Goal: Task Accomplishment & Management: Complete application form

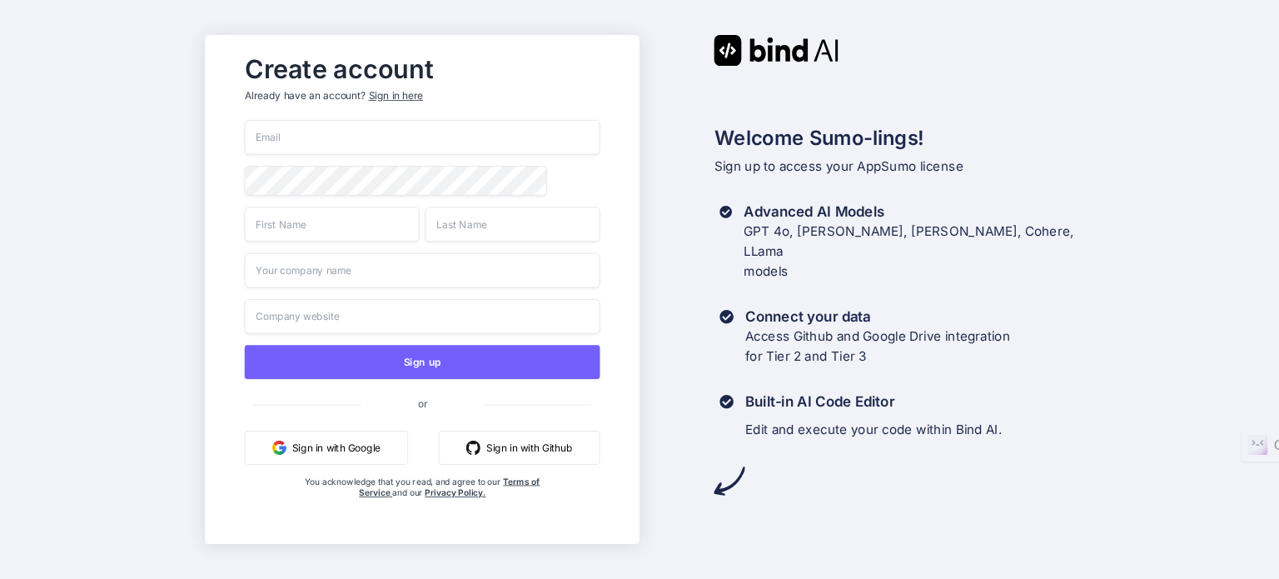
click at [356, 139] on input "email" at bounding box center [422, 137] width 356 height 35
type input "enforma.org@gmail.com"
click at [300, 241] on input "text" at bounding box center [331, 223] width 175 height 35
type input "jose"
click at [508, 226] on input "text" at bounding box center [512, 223] width 175 height 35
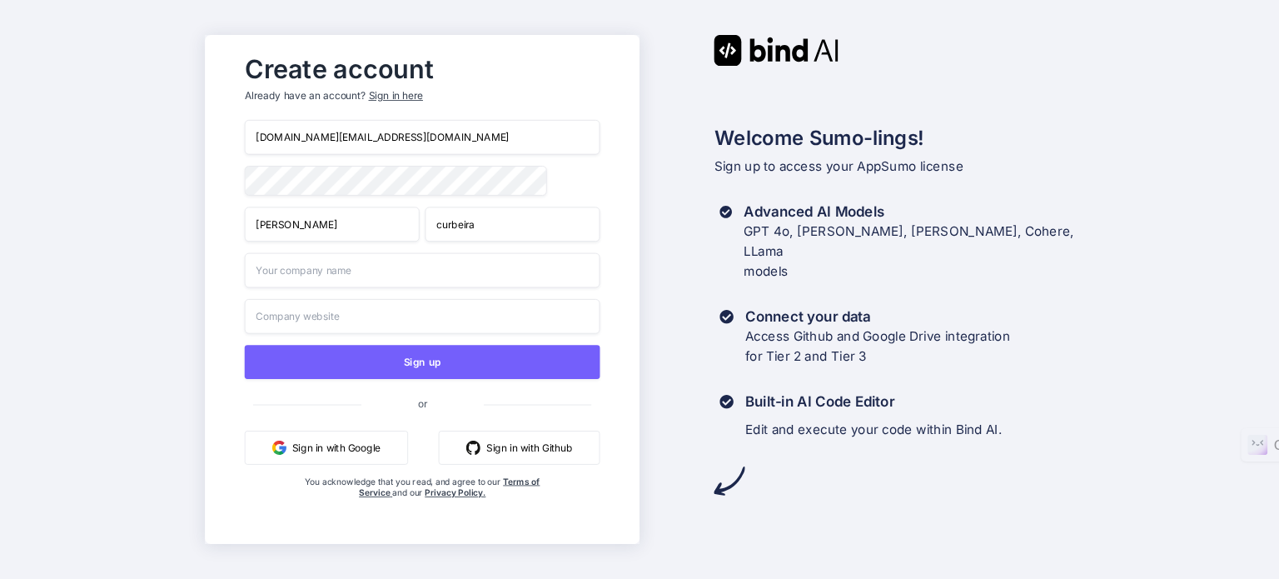
type input "curbeira"
click at [320, 277] on input "text" at bounding box center [422, 270] width 356 height 35
type input "instasks@gmail.com"
click at [351, 318] on input "text" at bounding box center [422, 316] width 356 height 35
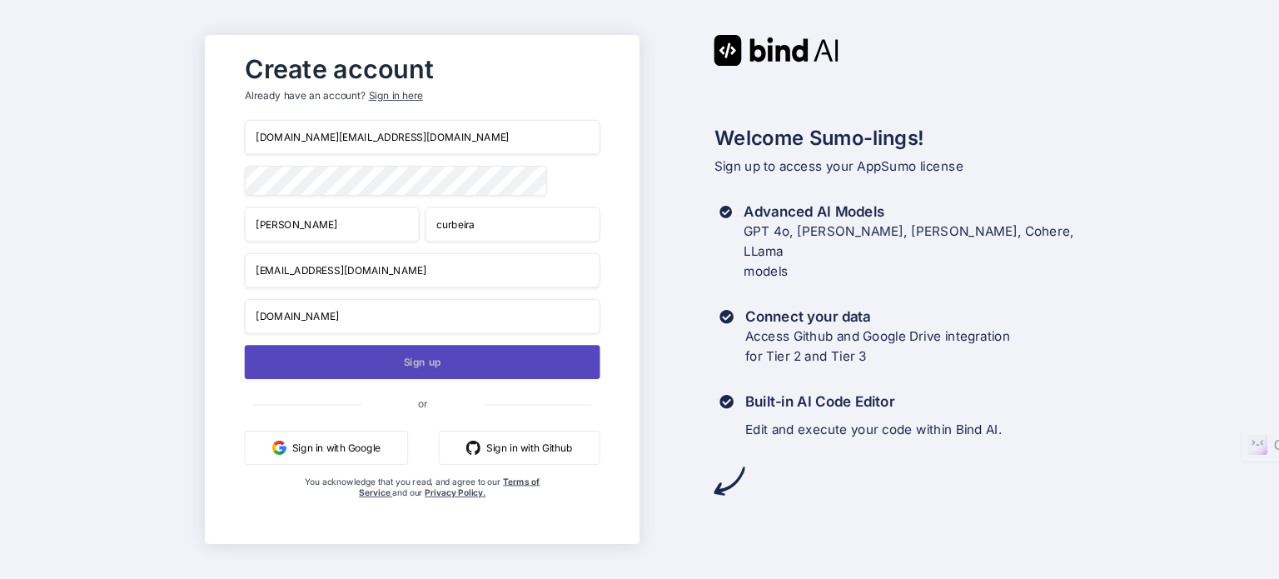
type input "instasks.com"
click at [433, 371] on button "Sign up" at bounding box center [422, 362] width 356 height 34
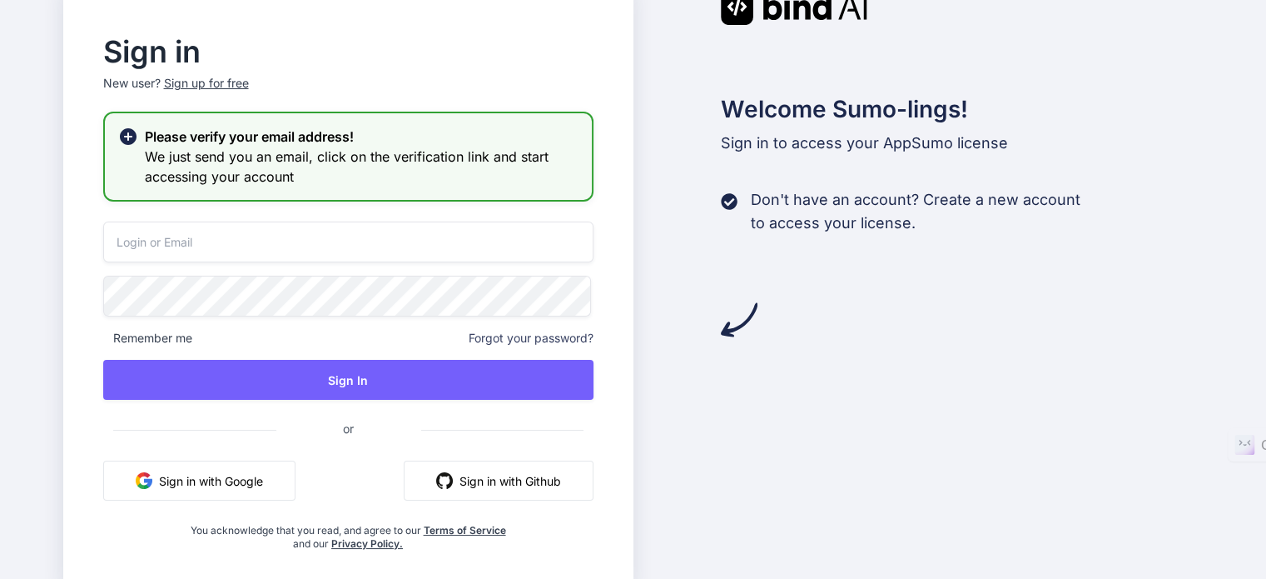
type input "enforma.org@gmail.com"
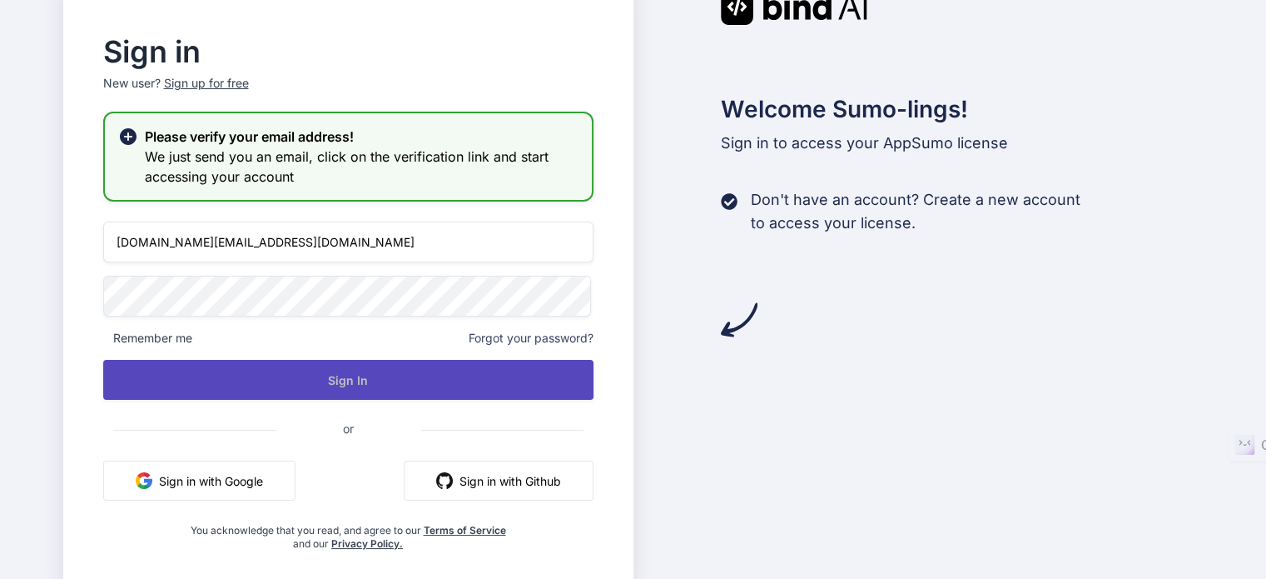
click at [368, 373] on button "Sign In" at bounding box center [348, 380] width 490 height 40
click at [320, 382] on button "Sign In" at bounding box center [348, 380] width 490 height 40
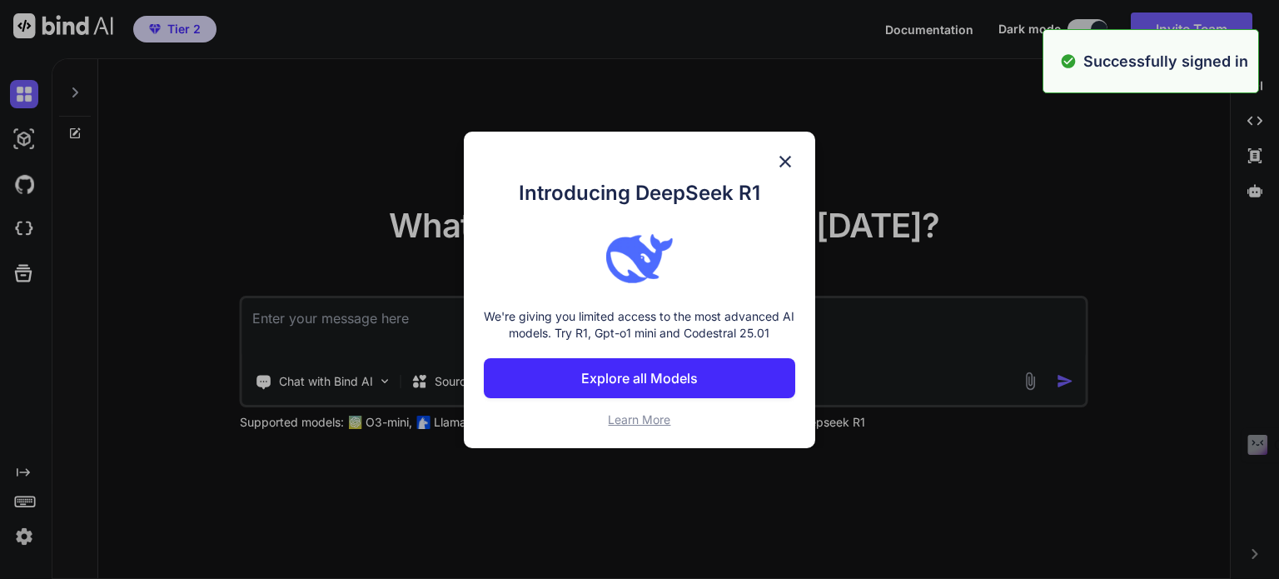
click at [789, 156] on img at bounding box center [785, 162] width 20 height 20
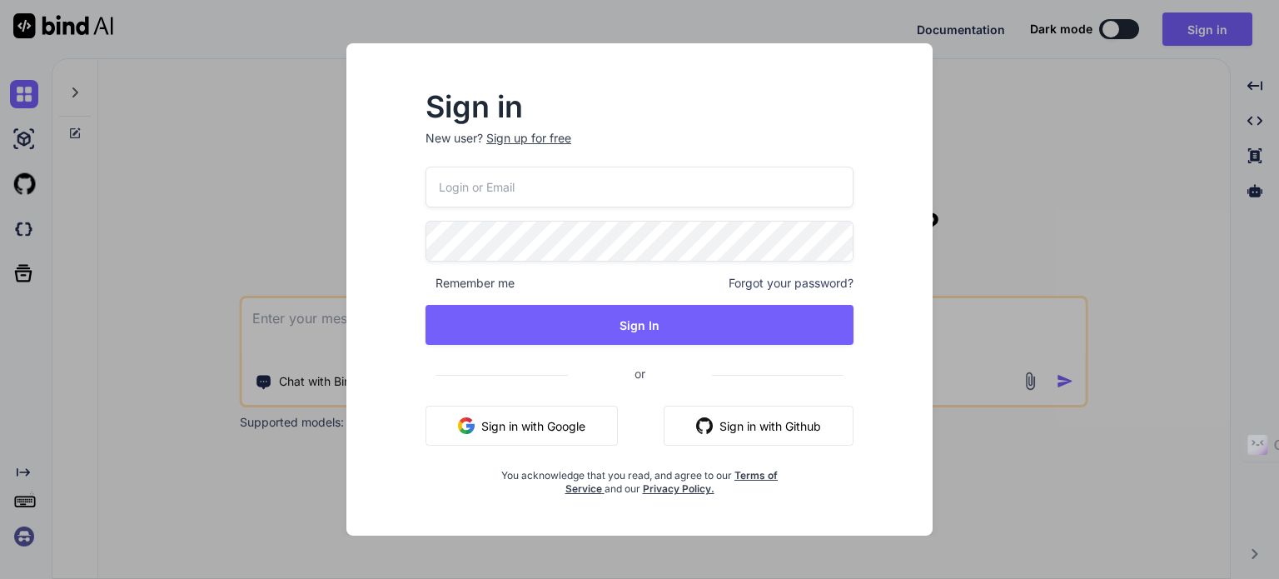
type textarea "x"
click at [425, 167] on div at bounding box center [425, 167] width 0 height 0
type input "[DOMAIN_NAME][EMAIL_ADDRESS][DOMAIN_NAME]"
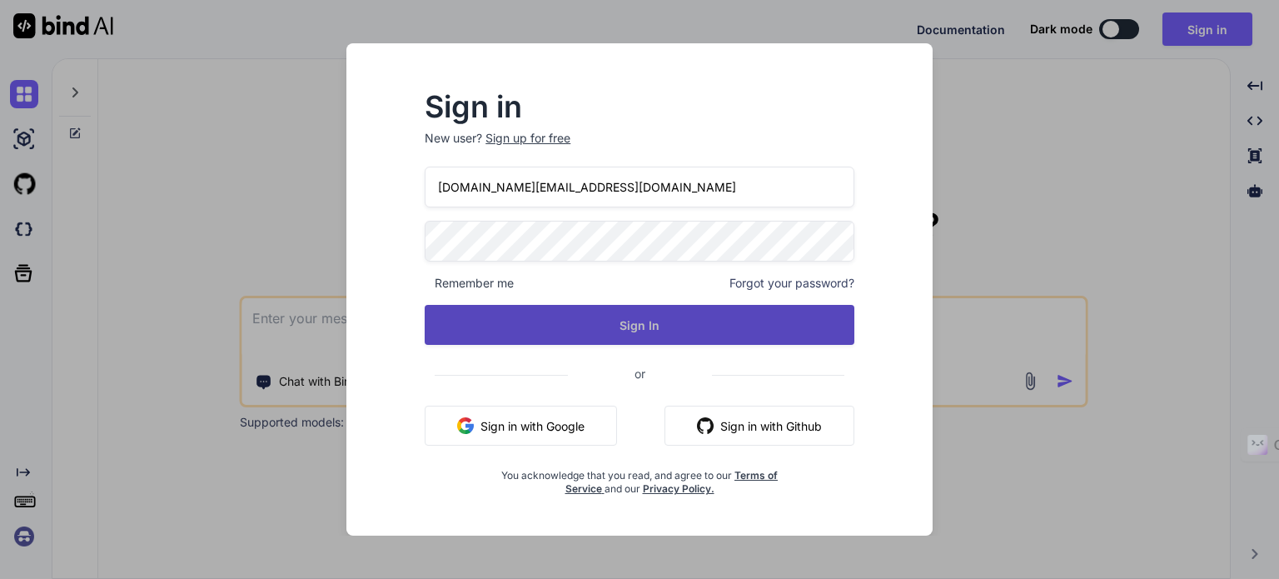
click at [623, 319] on button "Sign In" at bounding box center [640, 325] width 430 height 40
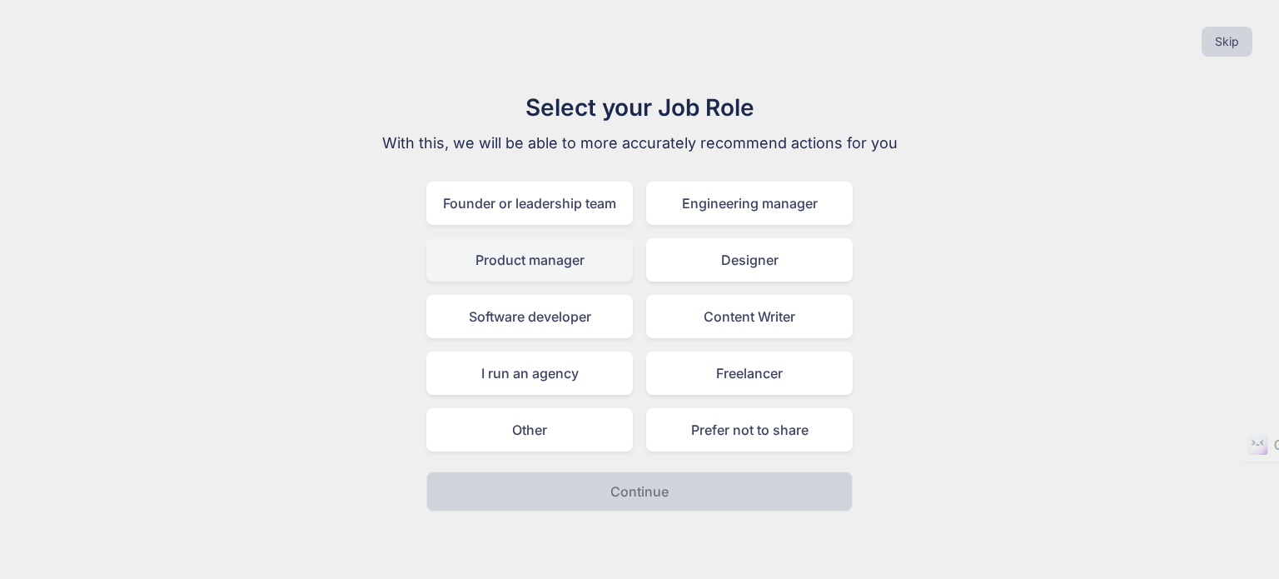
click at [540, 256] on div "Product manager" at bounding box center [529, 259] width 206 height 43
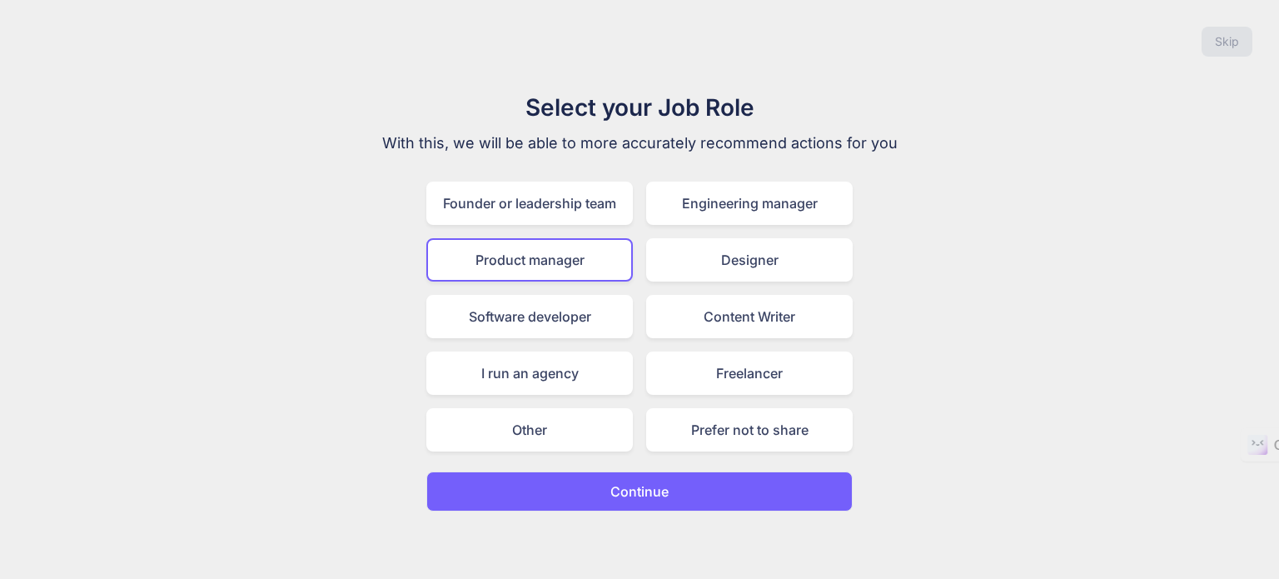
click at [639, 505] on button "Continue" at bounding box center [639, 491] width 426 height 40
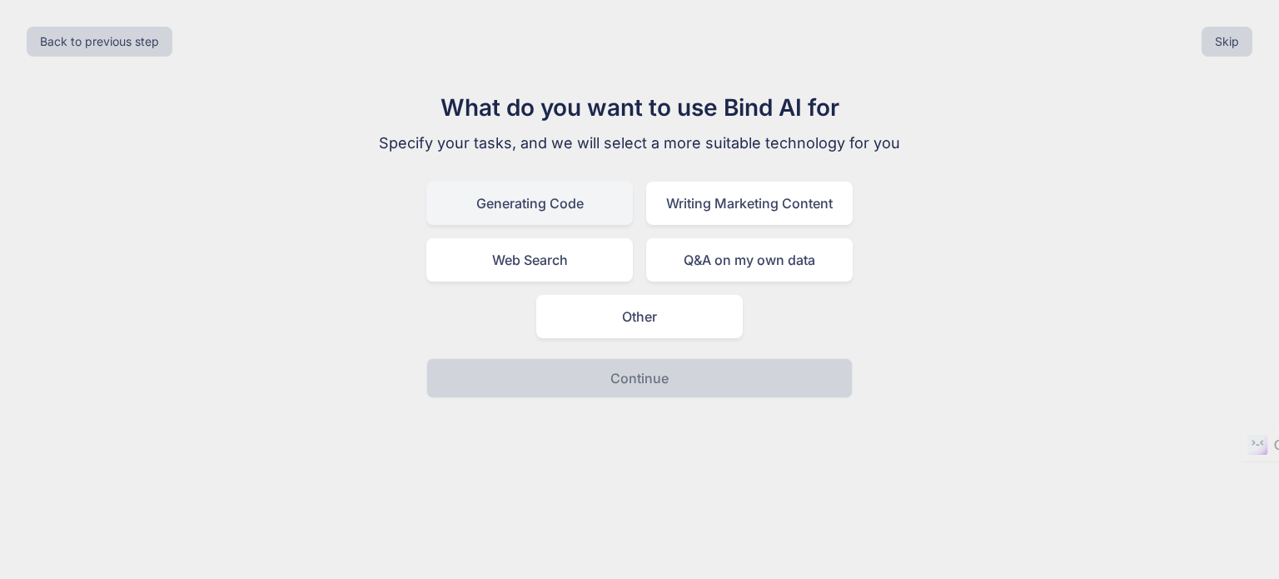
click at [536, 213] on div "Generating Code" at bounding box center [529, 203] width 206 height 43
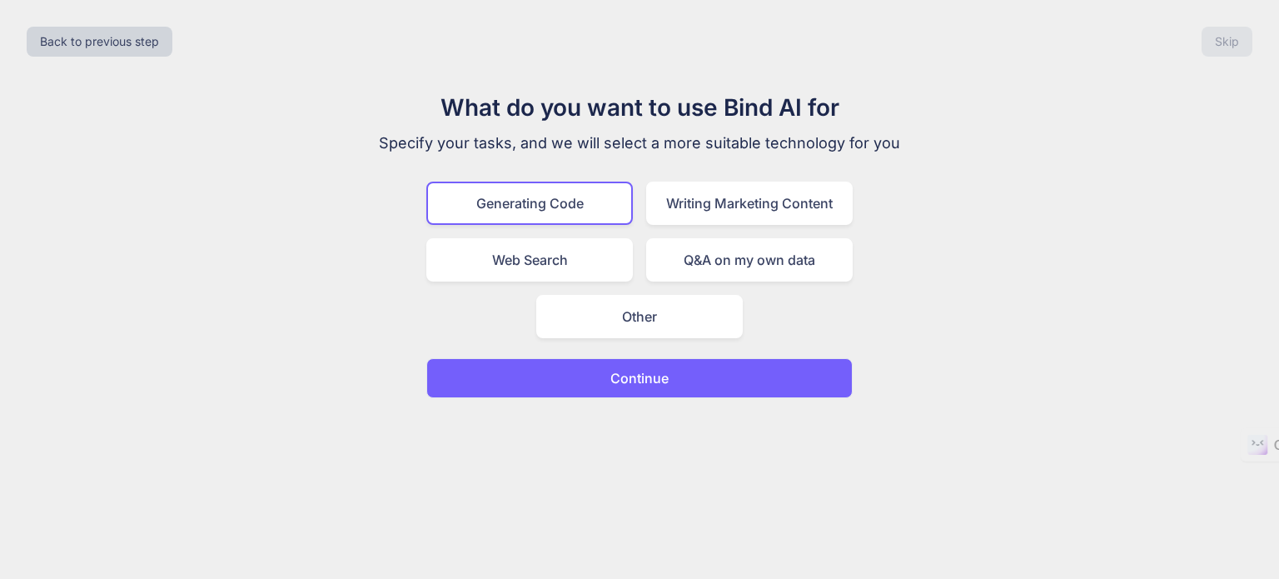
click at [645, 383] on p "Continue" at bounding box center [639, 378] width 58 height 20
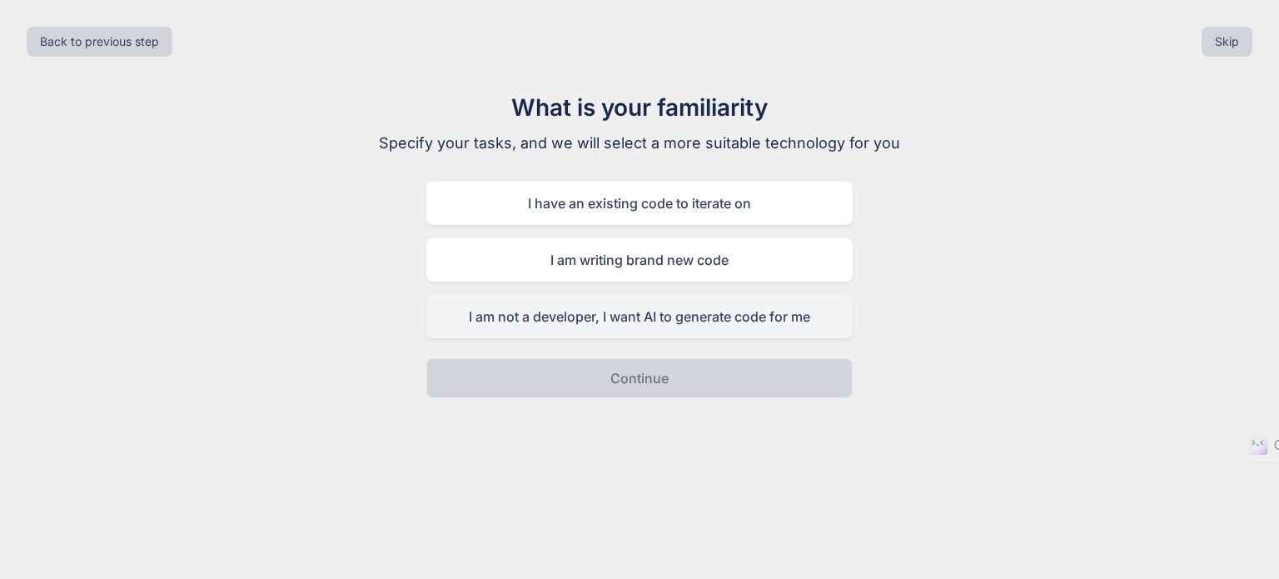
click at [659, 315] on div "I am not a developer, I want AI to generate code for me" at bounding box center [639, 316] width 426 height 43
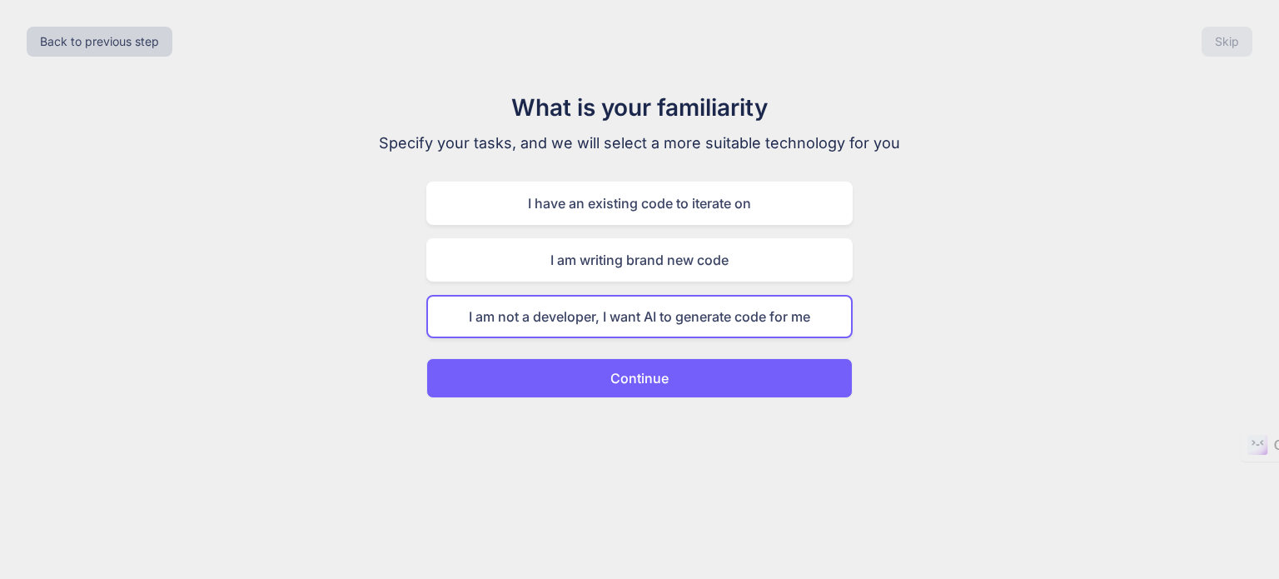
click at [633, 371] on p "Continue" at bounding box center [639, 378] width 58 height 20
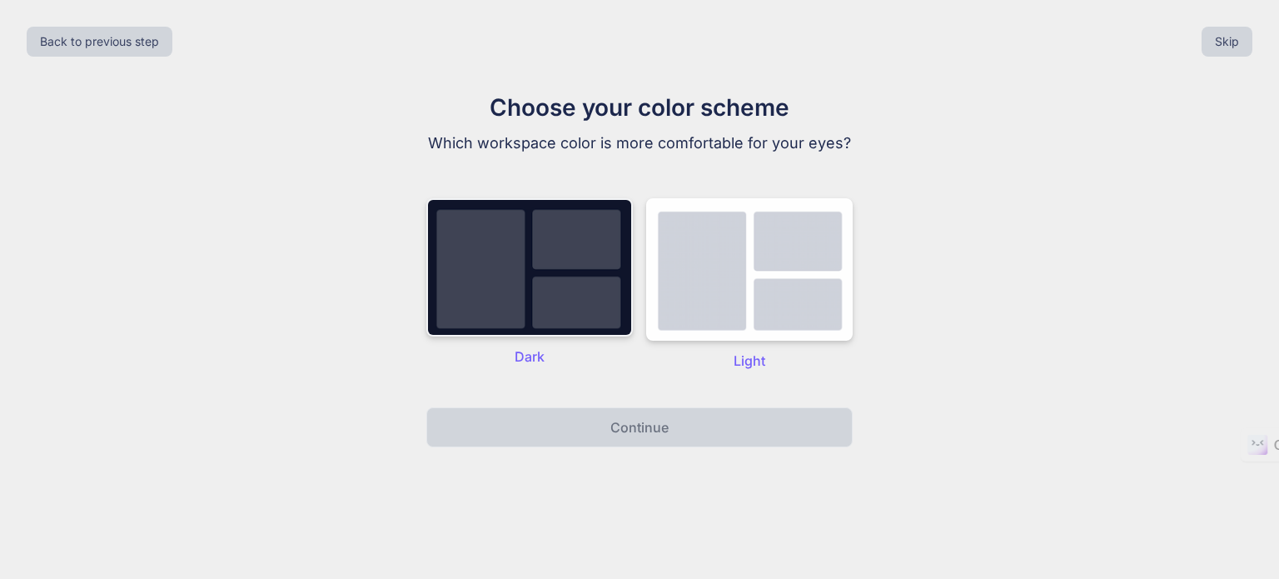
click at [529, 275] on img at bounding box center [529, 267] width 206 height 138
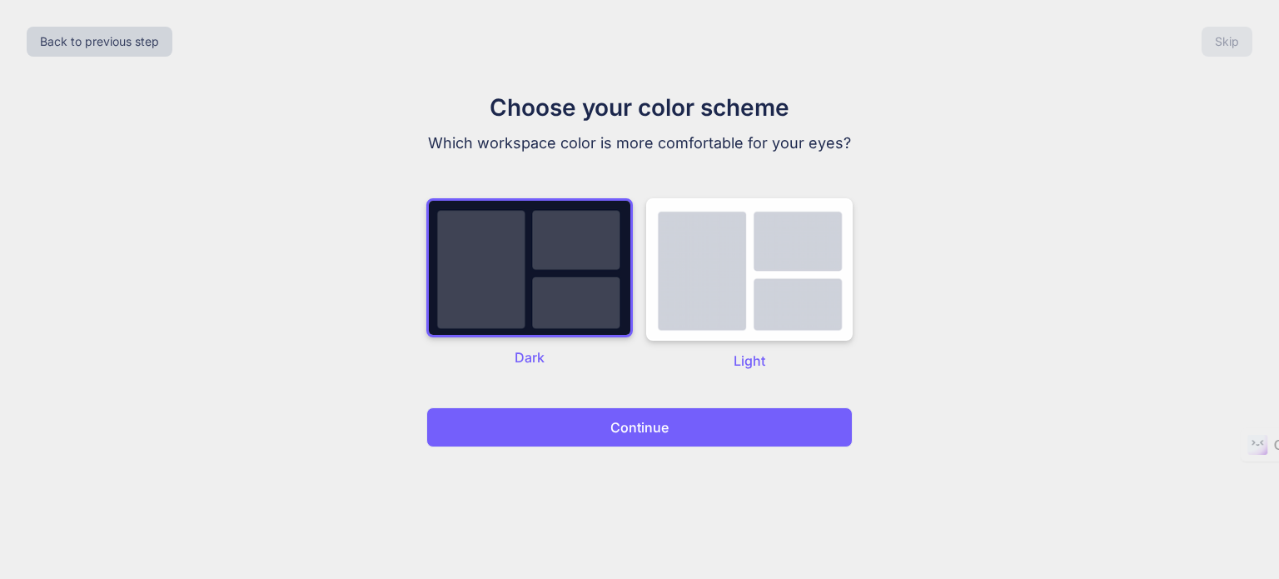
click at [633, 419] on p "Continue" at bounding box center [639, 427] width 58 height 20
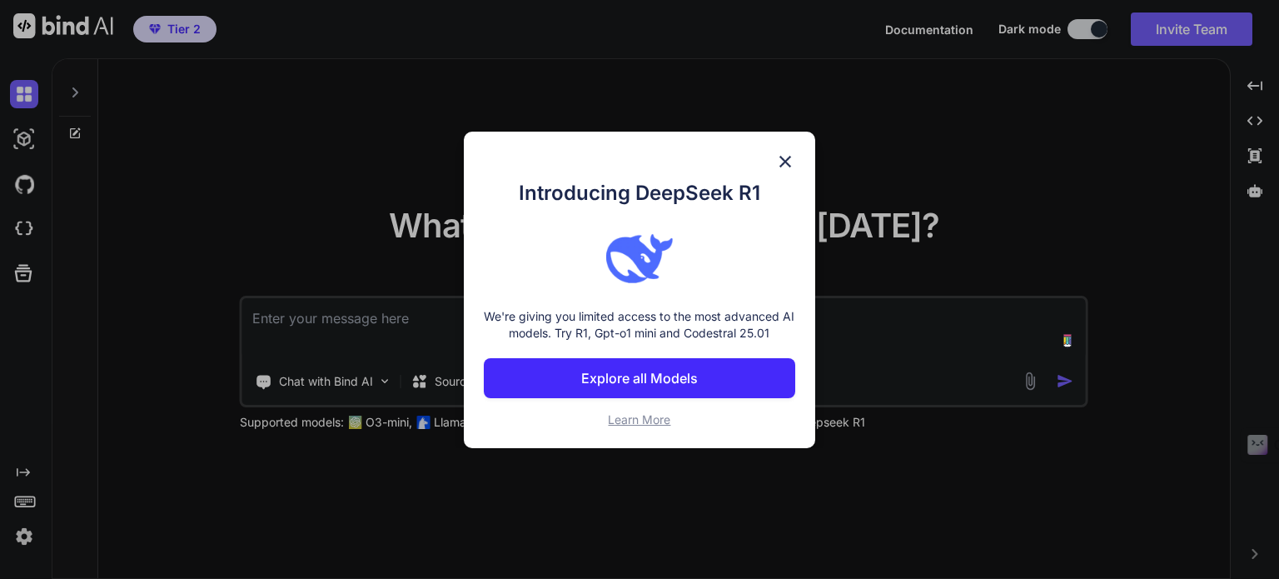
type textarea "x"
click at [626, 376] on p "Explore all Models" at bounding box center [639, 378] width 117 height 20
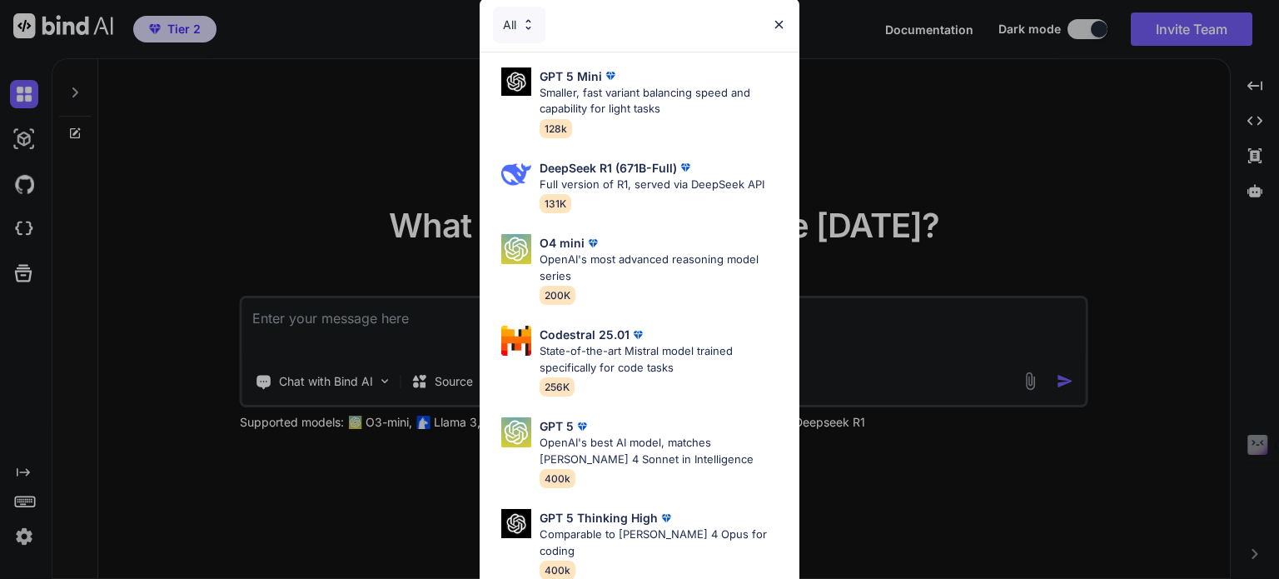
click at [779, 22] on img at bounding box center [779, 24] width 14 height 14
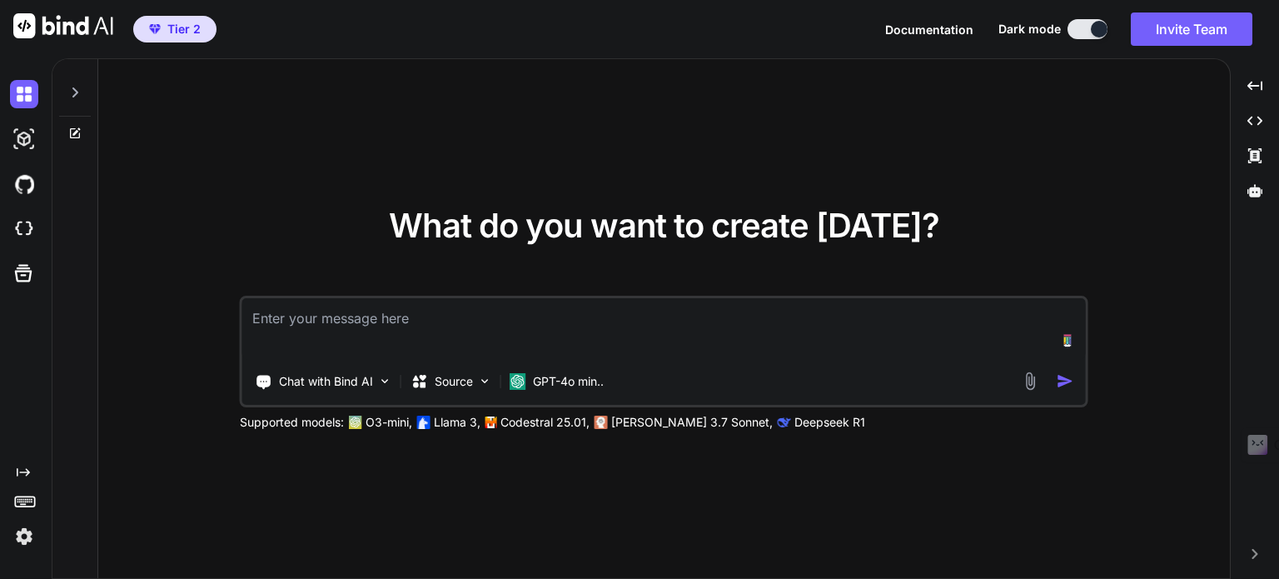
type textarea "x"
click at [22, 187] on img at bounding box center [24, 184] width 28 height 28
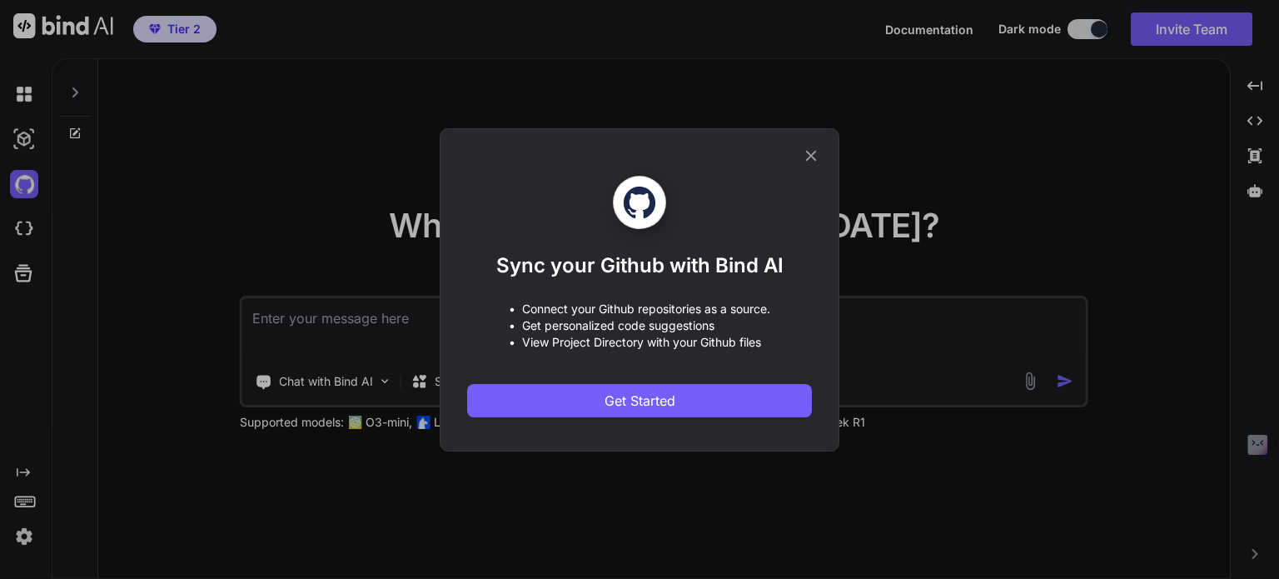
click at [812, 147] on icon at bounding box center [811, 156] width 18 height 18
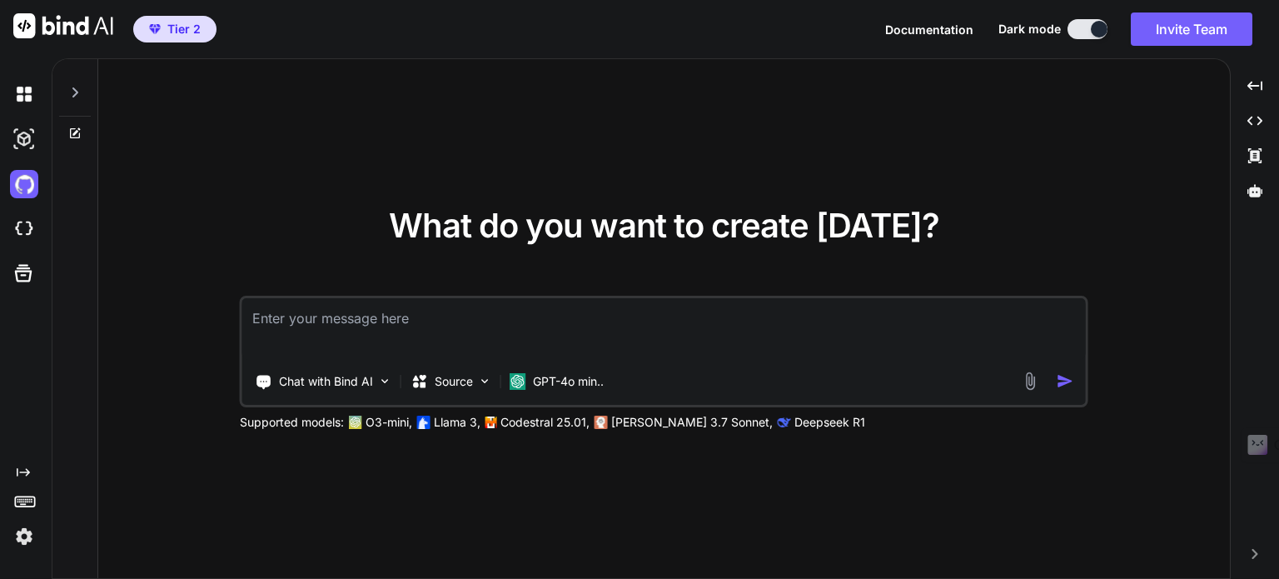
click at [936, 29] on span "Documentation" at bounding box center [929, 29] width 88 height 14
